Goal: Navigation & Orientation: Find specific page/section

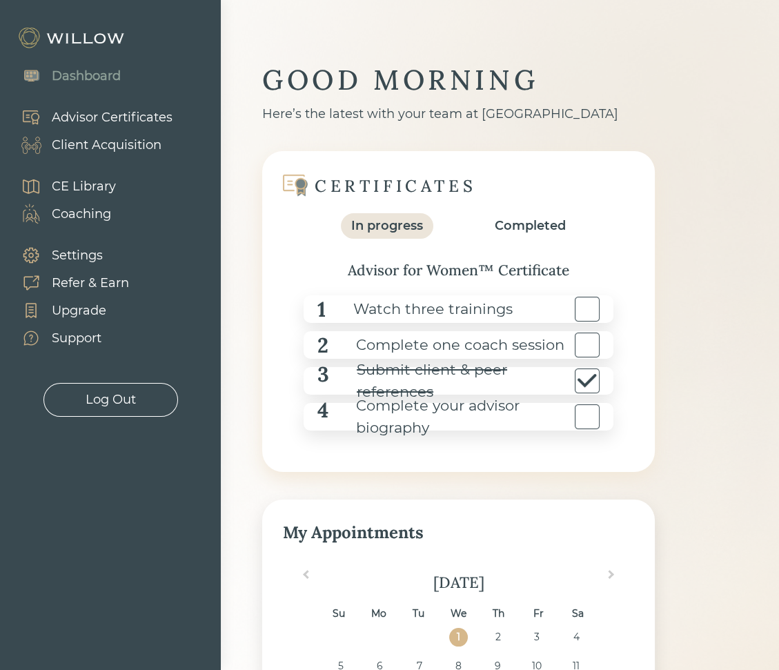
click at [94, 114] on div "Advisor Certificates" at bounding box center [112, 117] width 121 height 19
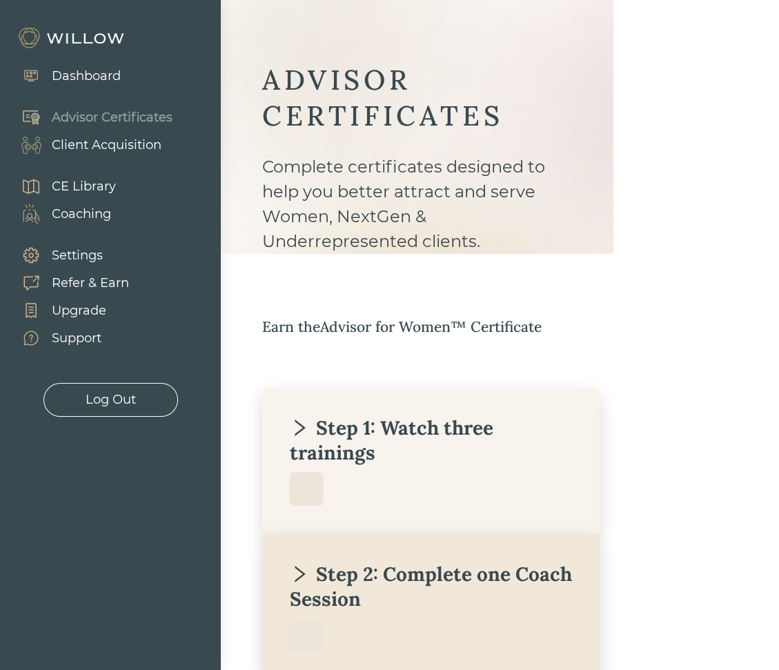
click at [94, 144] on div "Client Acquisition" at bounding box center [107, 145] width 110 height 19
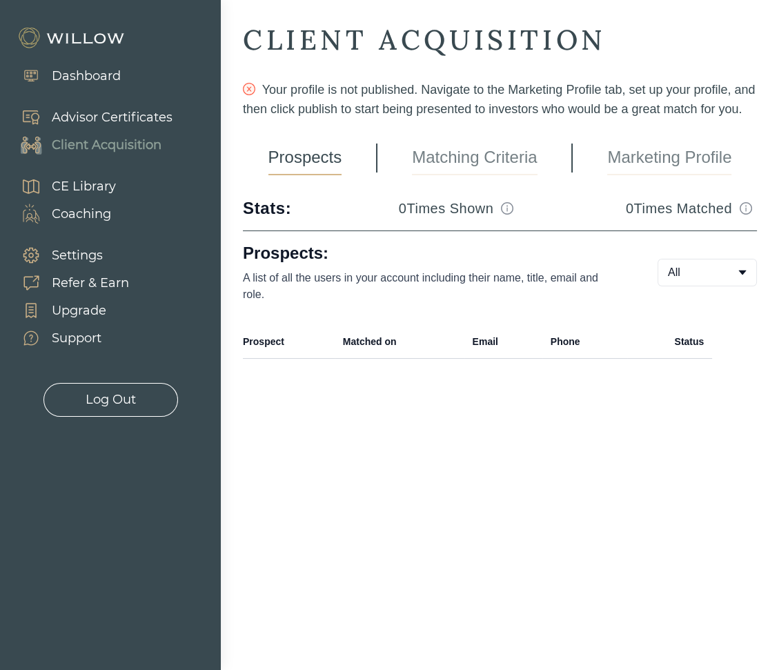
drag, startPoint x: 774, startPoint y: 325, endPoint x: 852, endPoint y: 319, distance: 78.2
click at [644, 319] on html "Dashboard Advisor Certificates Client Acquisition CE Library Coaching Settings …" at bounding box center [389, 335] width 779 height 670
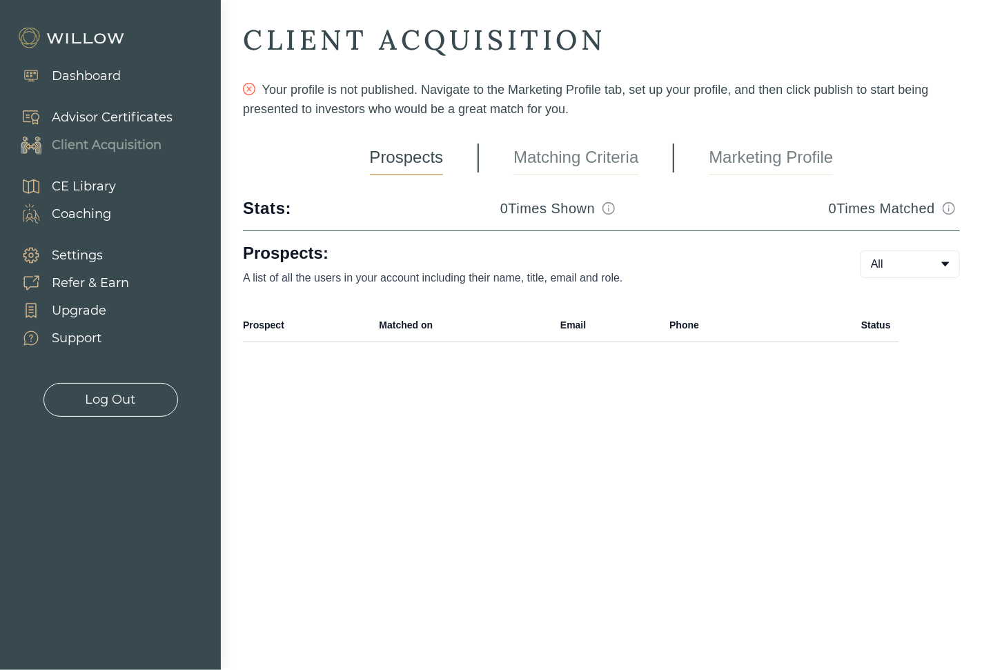
click at [644, 268] on body "Dashboard Advisor Certificates Client Acquisition CE Library Coaching Settings …" at bounding box center [491, 335] width 982 height 670
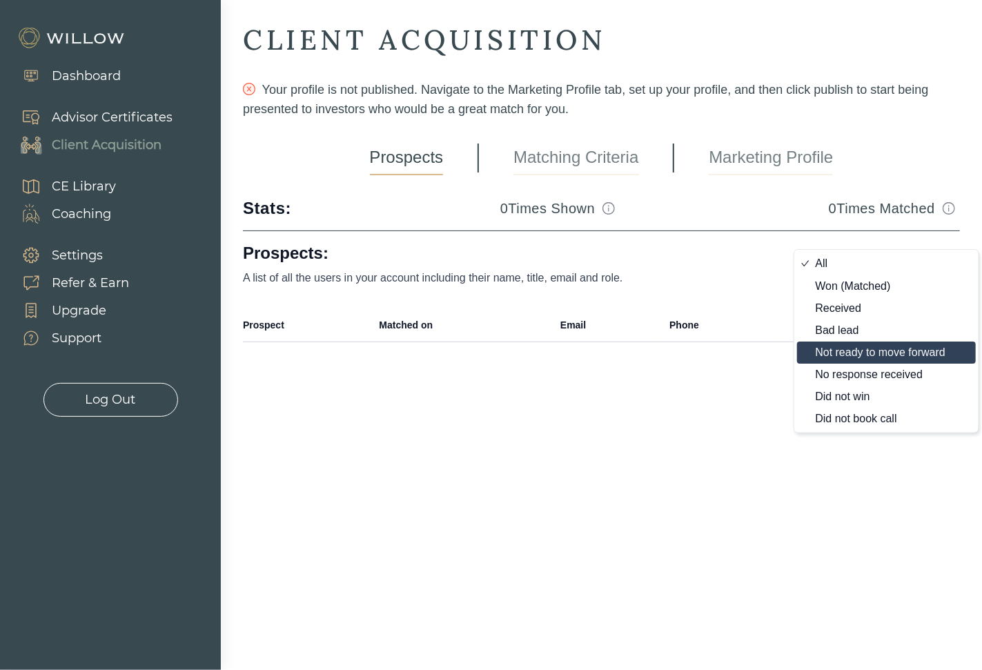
click at [81, 78] on body "Dashboard Advisor Certificates Client Acquisition CE Library Coaching Settings …" at bounding box center [491, 335] width 982 height 670
click at [81, 78] on div "Dashboard" at bounding box center [86, 76] width 69 height 19
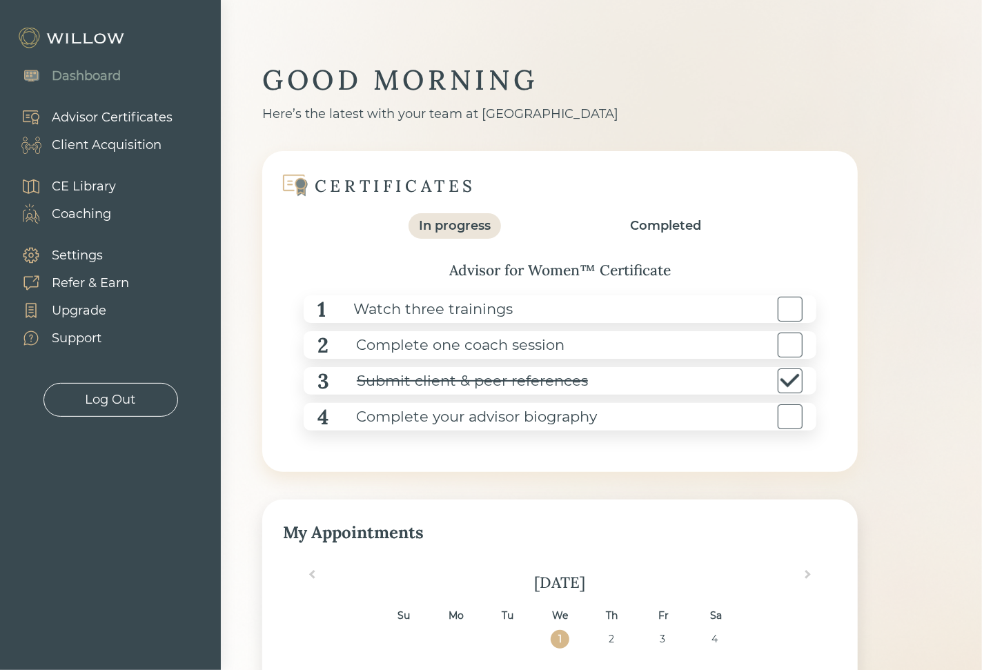
click at [132, 115] on div "Advisor Certificates" at bounding box center [112, 117] width 121 height 19
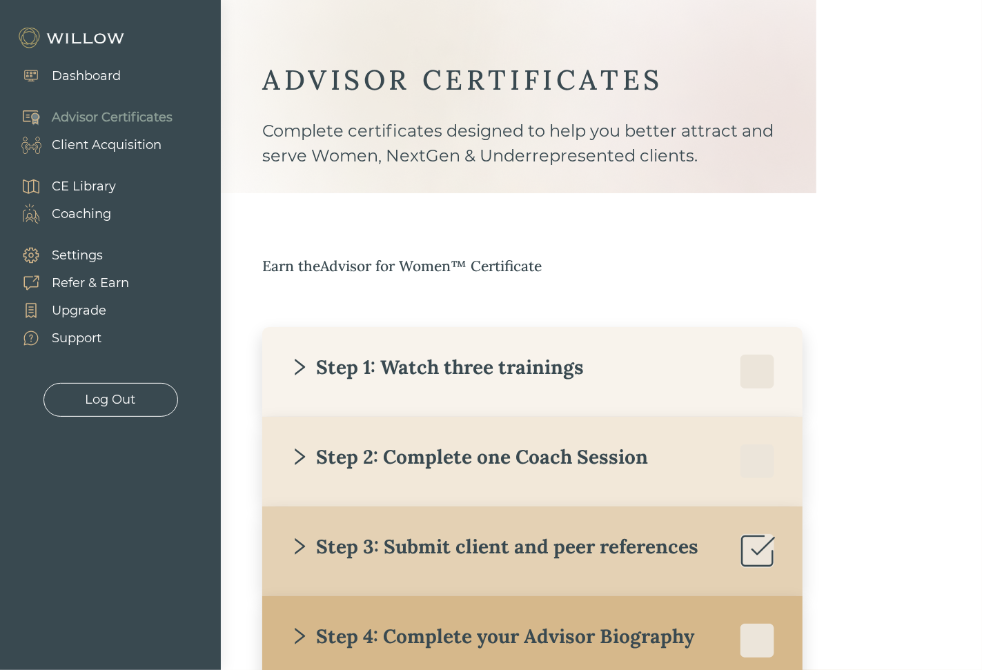
click at [117, 75] on div "Dashboard" at bounding box center [86, 76] width 69 height 19
